Goal: Information Seeking & Learning: Find specific fact

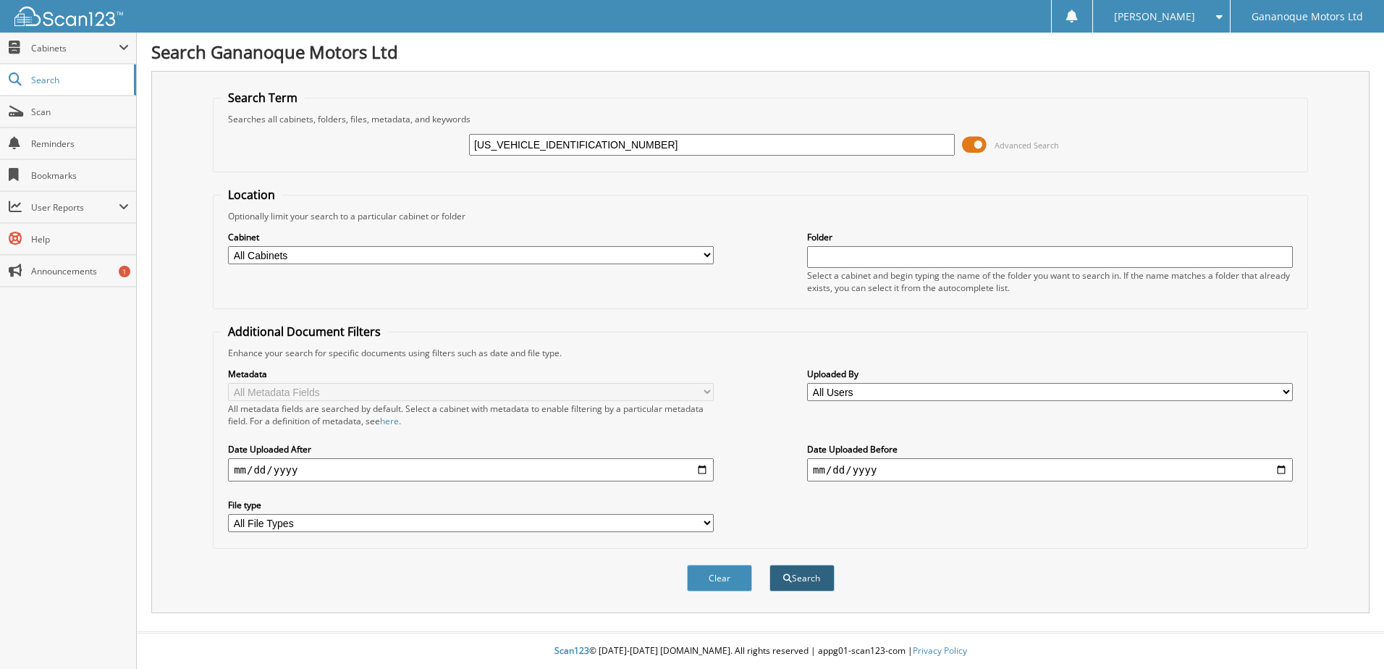
type input "[US_VEHICLE_IDENTIFICATION_NUMBER]"
click at [800, 577] on button "Search" at bounding box center [801, 578] width 65 height 27
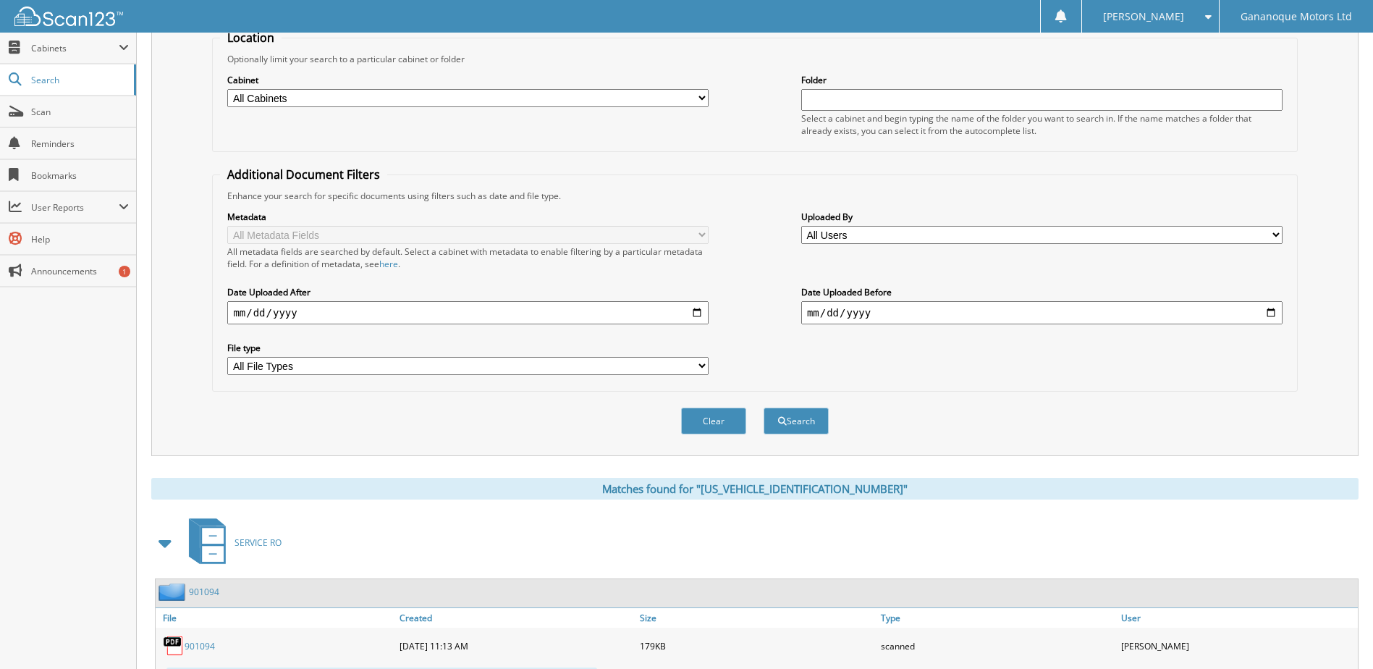
scroll to position [434, 0]
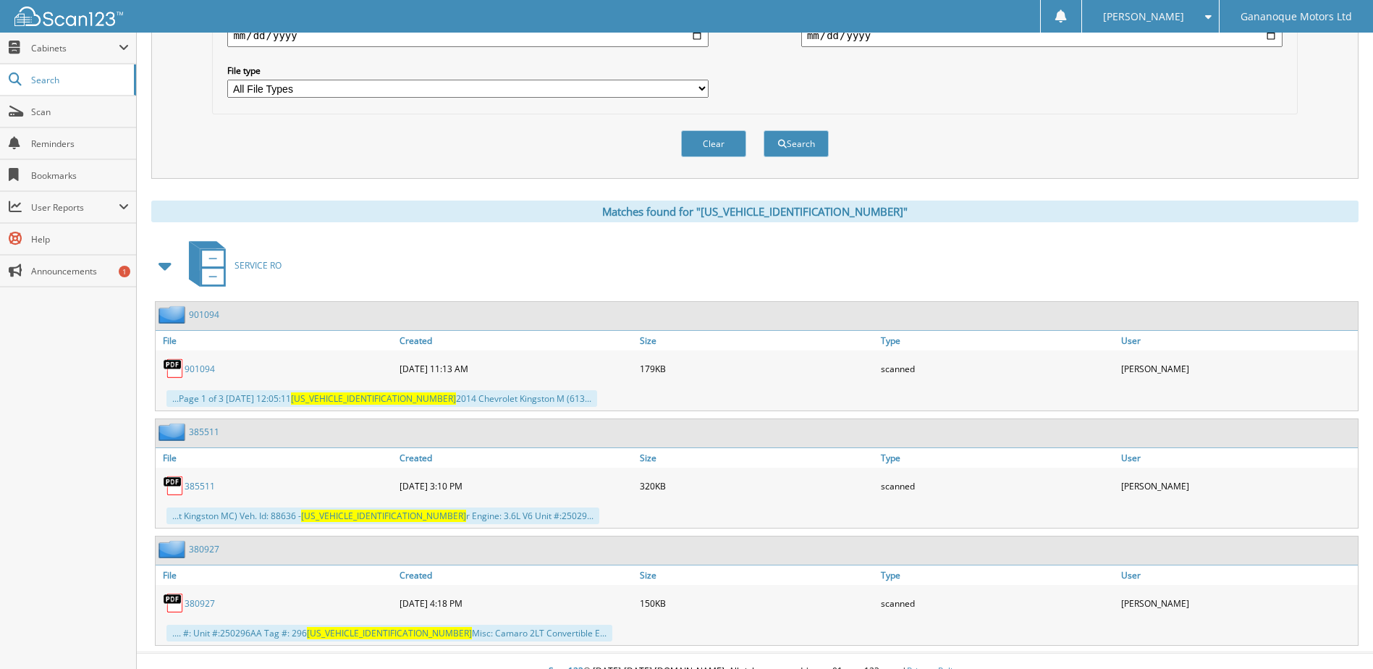
click at [164, 263] on span at bounding box center [166, 266] width 20 height 26
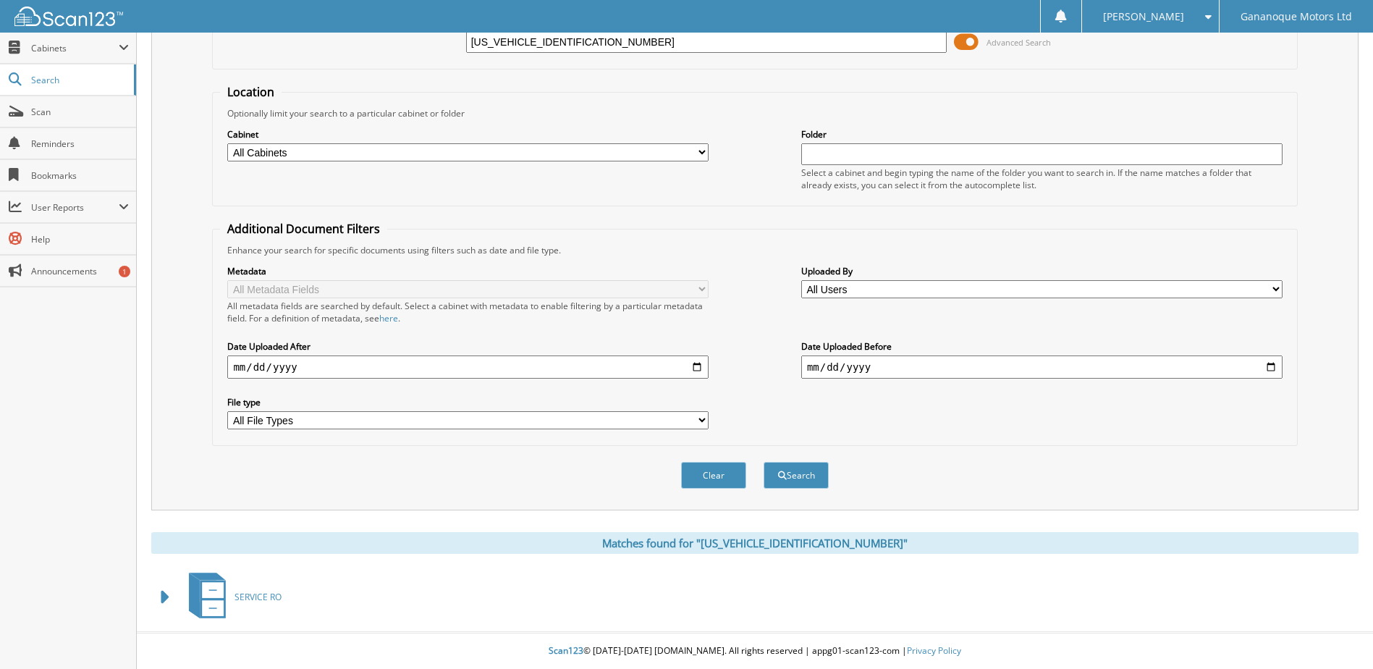
scroll to position [104, 0]
click at [164, 600] on span at bounding box center [166, 597] width 20 height 26
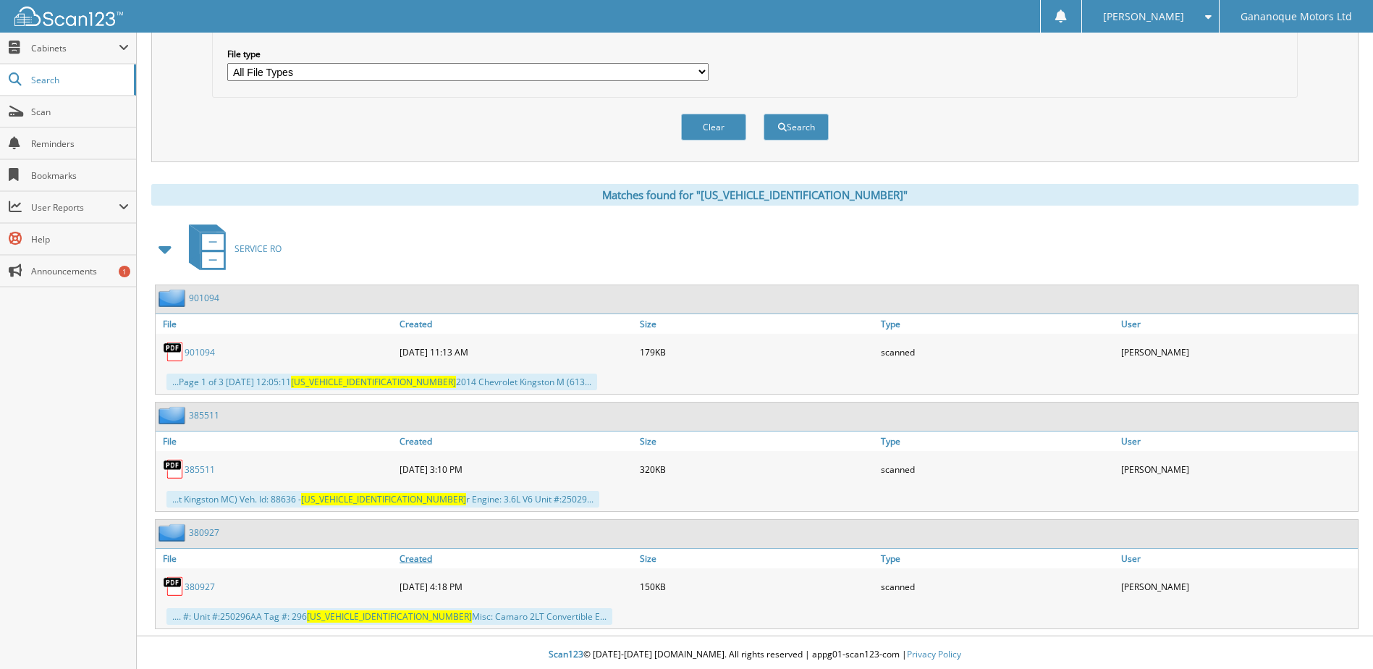
scroll to position [455, 0]
